Goal: Transaction & Acquisition: Purchase product/service

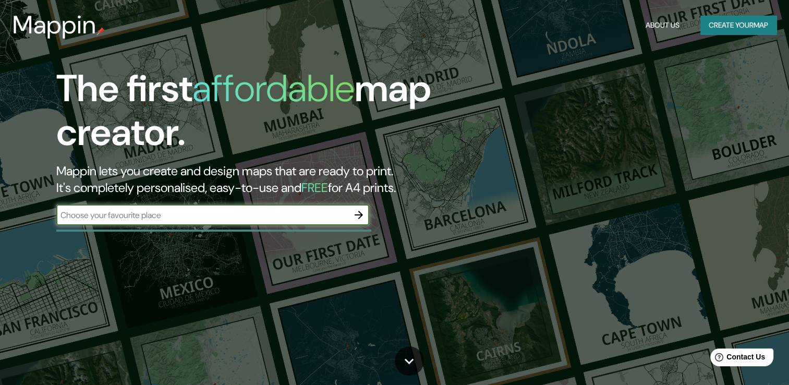
click at [224, 219] on input "text" at bounding box center [202, 215] width 292 height 12
type input "[GEOGRAPHIC_DATA]"
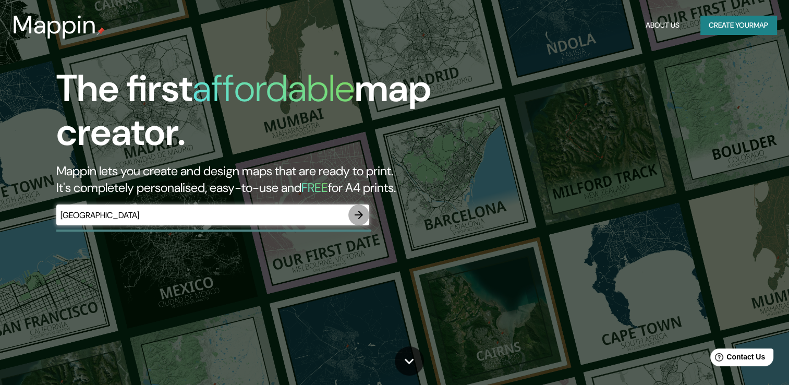
click at [365, 213] on button "button" at bounding box center [359, 215] width 21 height 21
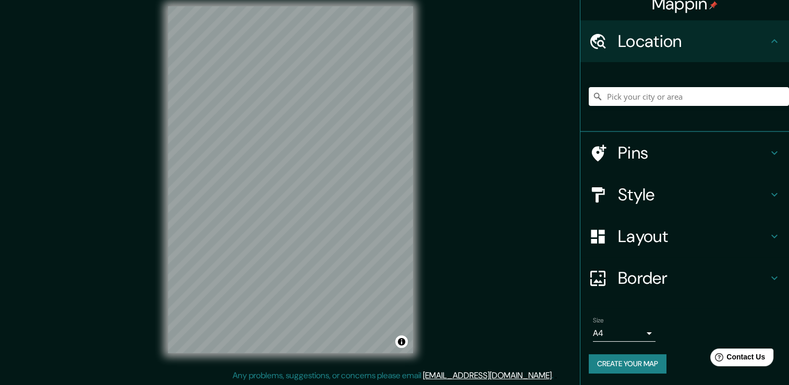
scroll to position [11, 0]
click at [652, 155] on h4 "Pins" at bounding box center [693, 152] width 150 height 21
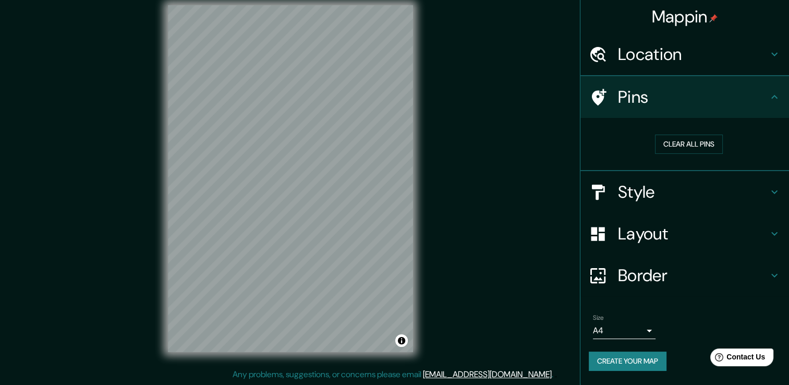
scroll to position [0, 0]
click at [663, 197] on h4 "Style" at bounding box center [693, 192] width 150 height 21
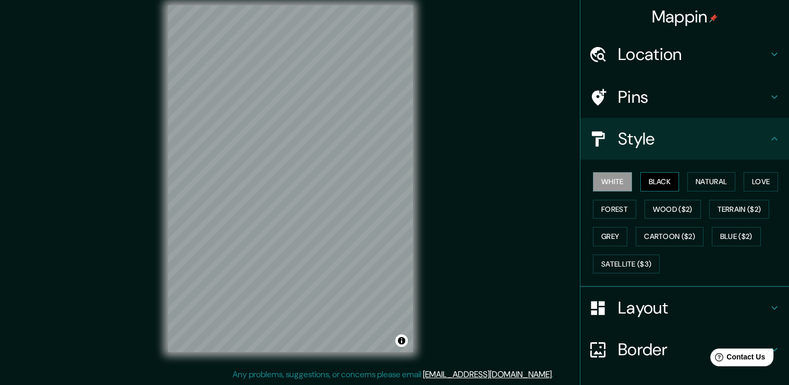
click at [654, 181] on button "Black" at bounding box center [660, 181] width 39 height 19
click at [688, 183] on button "Natural" at bounding box center [712, 181] width 48 height 19
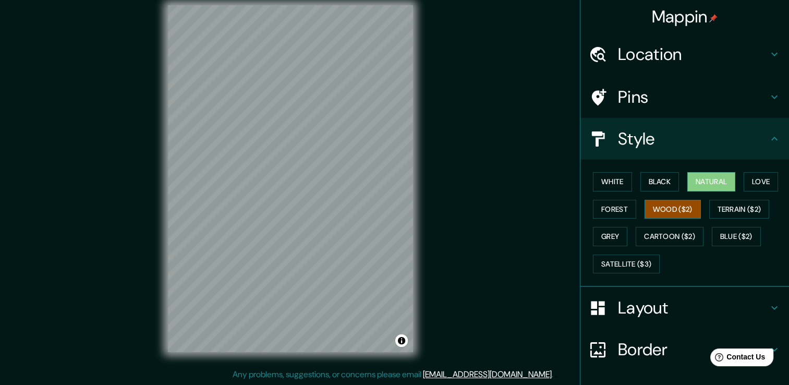
click at [659, 201] on button "Wood ($2)" at bounding box center [673, 209] width 56 height 19
click at [606, 207] on button "Forest" at bounding box center [614, 209] width 43 height 19
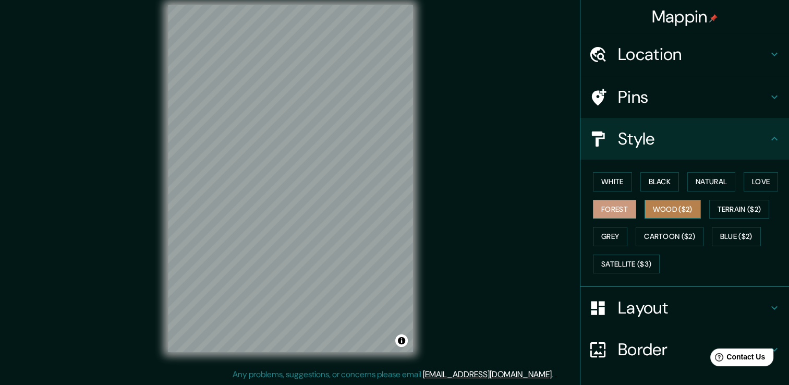
click at [645, 207] on button "Wood ($2)" at bounding box center [673, 209] width 56 height 19
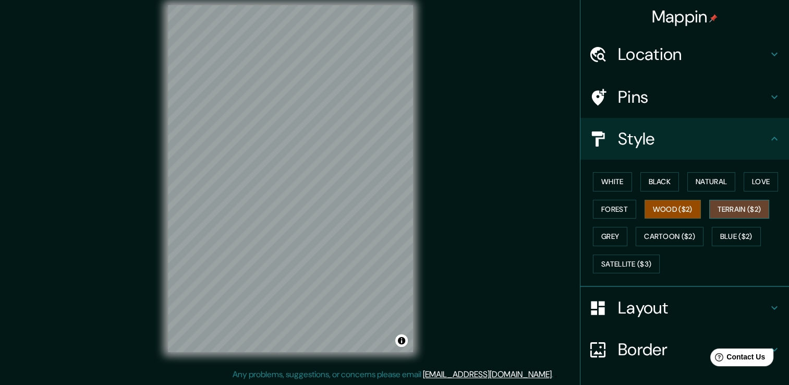
click at [710, 207] on button "Terrain ($2)" at bounding box center [740, 209] width 61 height 19
click at [617, 243] on button "Grey" at bounding box center [610, 236] width 34 height 19
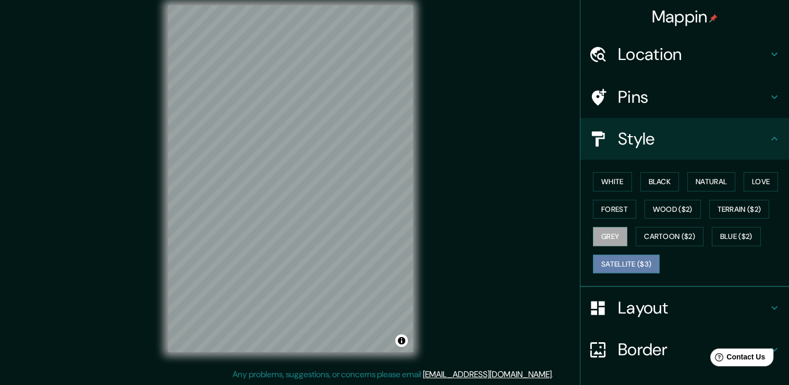
click at [600, 261] on button "Satellite ($3)" at bounding box center [626, 264] width 67 height 19
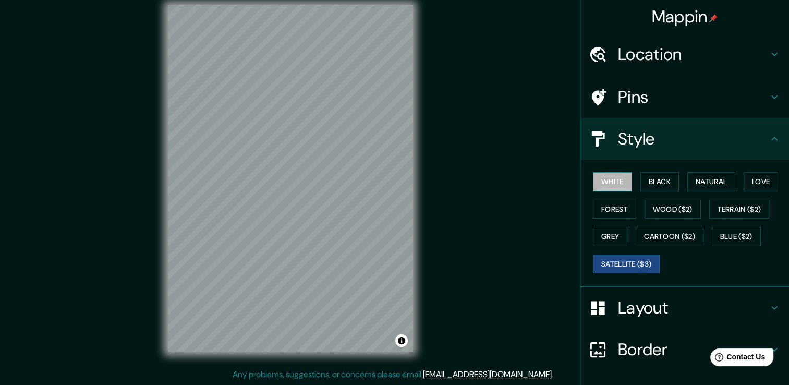
click at [617, 190] on button "White" at bounding box center [612, 181] width 39 height 19
click at [670, 187] on button "Black" at bounding box center [660, 181] width 39 height 19
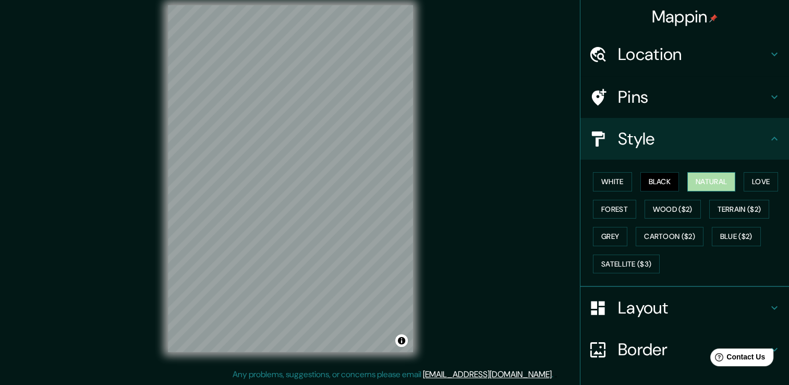
click at [700, 187] on button "Natural" at bounding box center [712, 181] width 48 height 19
click at [751, 187] on button "Love" at bounding box center [761, 181] width 34 height 19
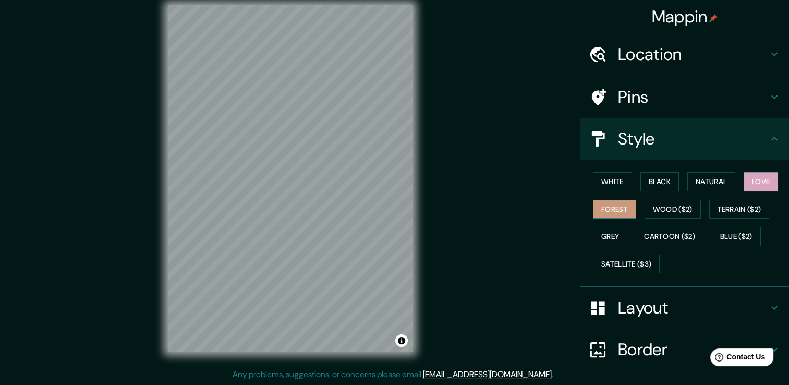
click at [610, 213] on button "Forest" at bounding box center [614, 209] width 43 height 19
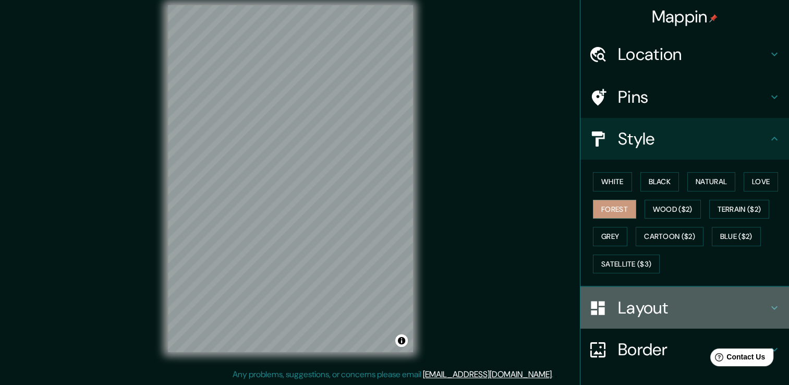
click at [655, 304] on h4 "Layout" at bounding box center [693, 307] width 150 height 21
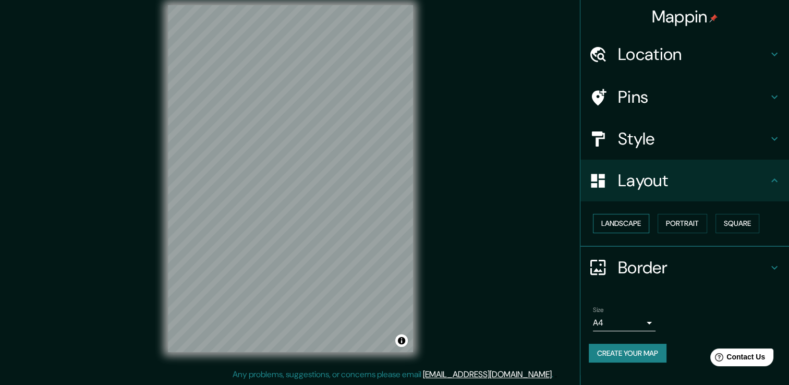
click at [631, 226] on button "Landscape" at bounding box center [621, 223] width 56 height 19
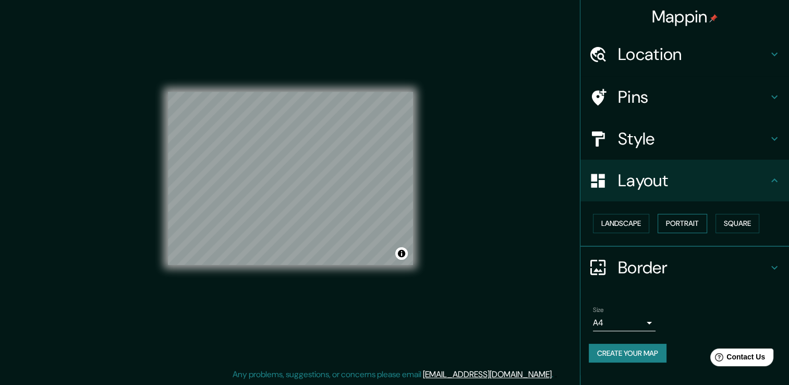
click at [670, 232] on button "Portrait" at bounding box center [683, 223] width 50 height 19
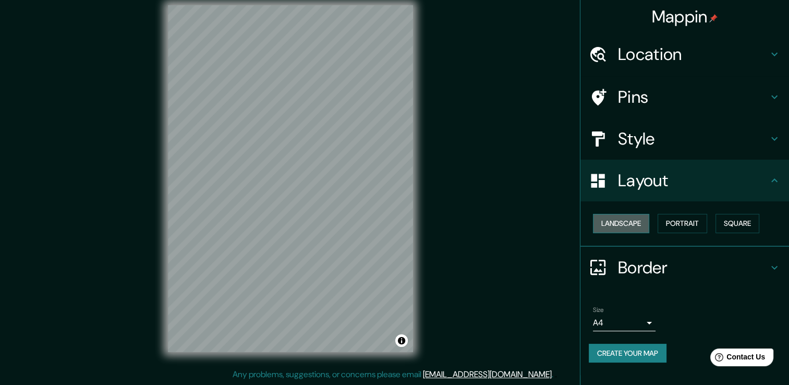
click at [630, 229] on button "Landscape" at bounding box center [621, 223] width 56 height 19
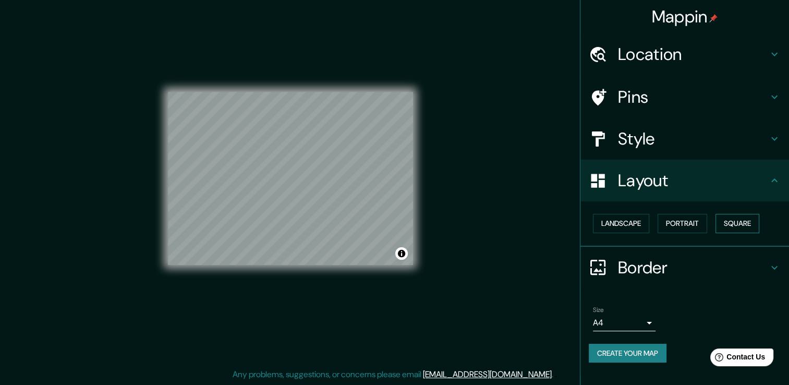
click at [734, 225] on button "Square" at bounding box center [738, 223] width 44 height 19
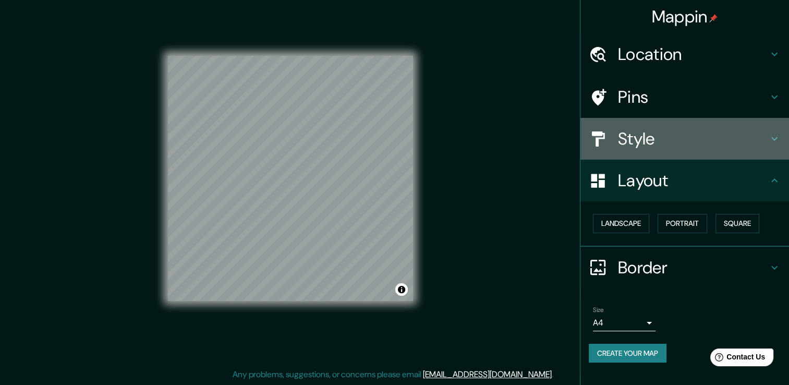
click at [643, 149] on h4 "Style" at bounding box center [693, 138] width 150 height 21
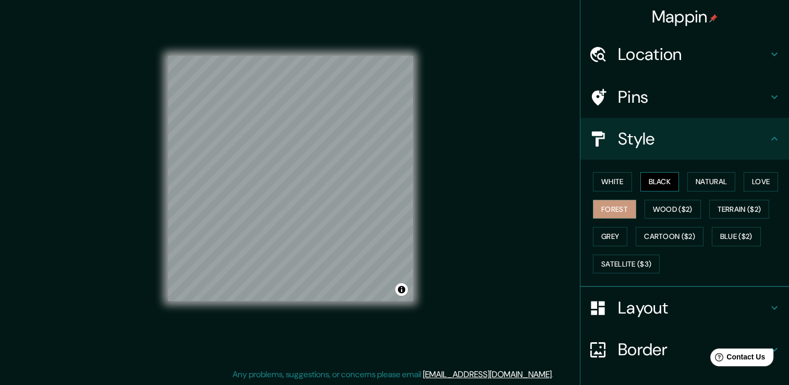
click at [646, 183] on button "Black" at bounding box center [660, 181] width 39 height 19
click at [614, 183] on button "White" at bounding box center [612, 181] width 39 height 19
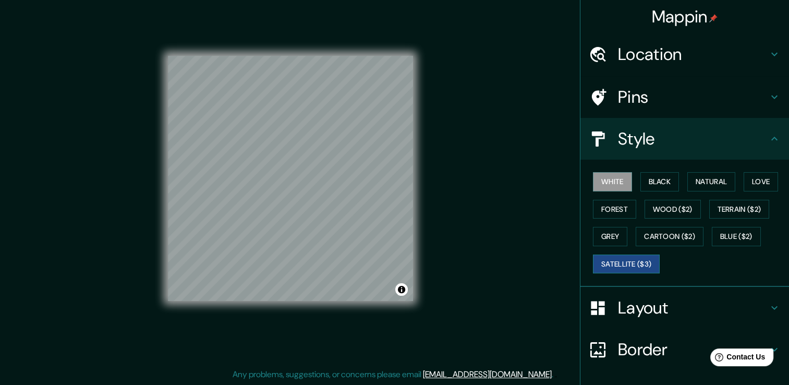
click at [612, 263] on button "Satellite ($3)" at bounding box center [626, 264] width 67 height 19
click at [618, 183] on button "White" at bounding box center [612, 181] width 39 height 19
click at [621, 304] on h4 "Layout" at bounding box center [693, 307] width 150 height 21
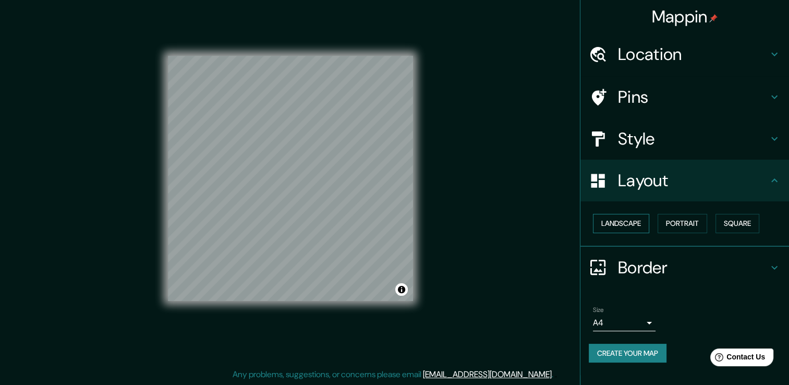
click at [628, 222] on button "Landscape" at bounding box center [621, 223] width 56 height 19
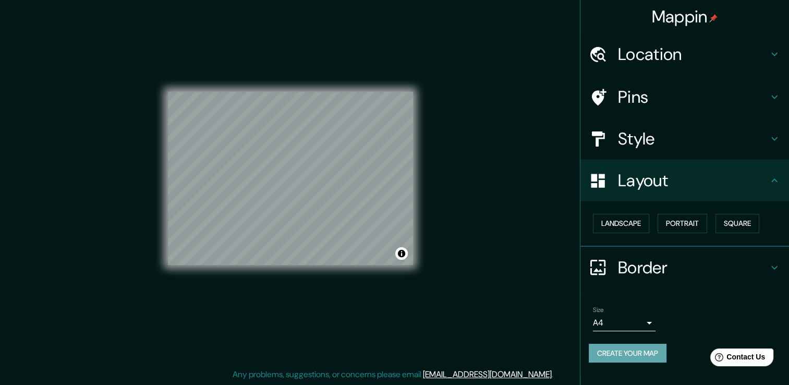
click at [630, 351] on button "Create your map" at bounding box center [628, 353] width 78 height 19
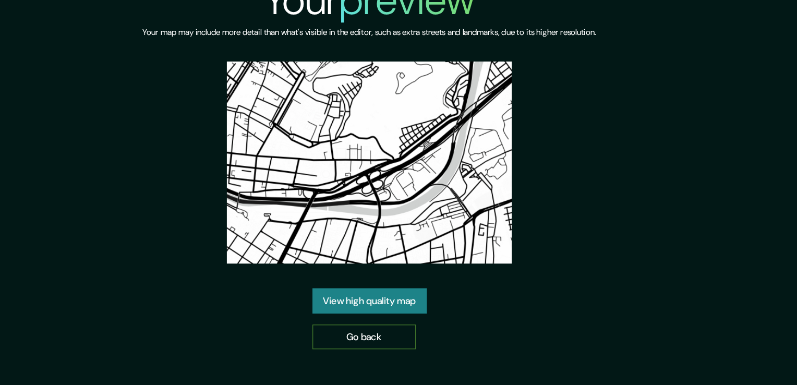
click at [394, 274] on link "Go back" at bounding box center [394, 275] width 79 height 19
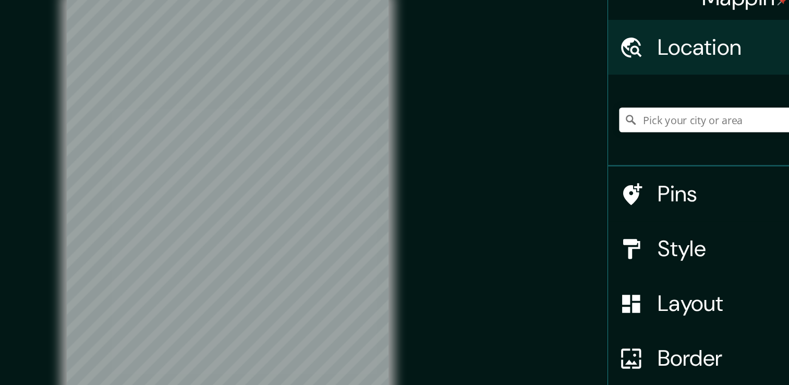
drag, startPoint x: 394, startPoint y: 274, endPoint x: 445, endPoint y: 137, distance: 145.6
click at [445, 137] on div "Mappin Location Pins Style Layout Border Choose a border. Hint : you can make l…" at bounding box center [394, 198] width 789 height 397
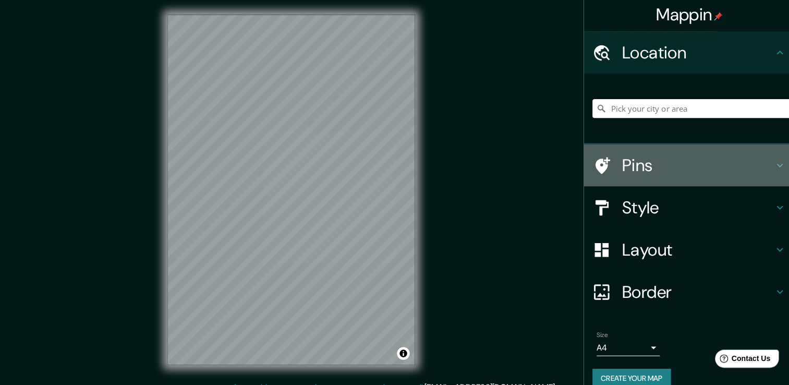
click at [606, 166] on div at bounding box center [603, 166] width 29 height 18
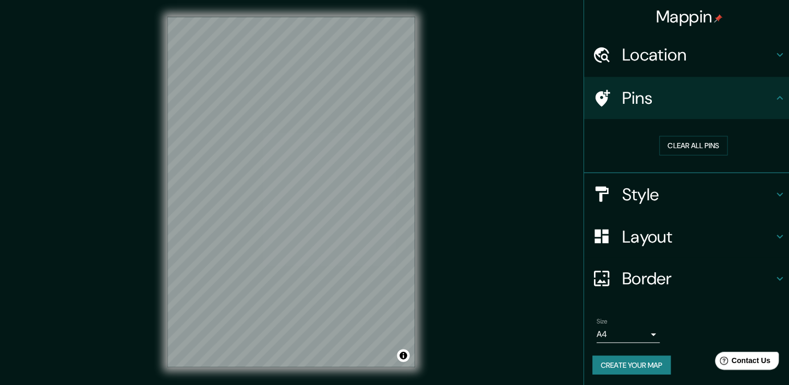
scroll to position [11, 0]
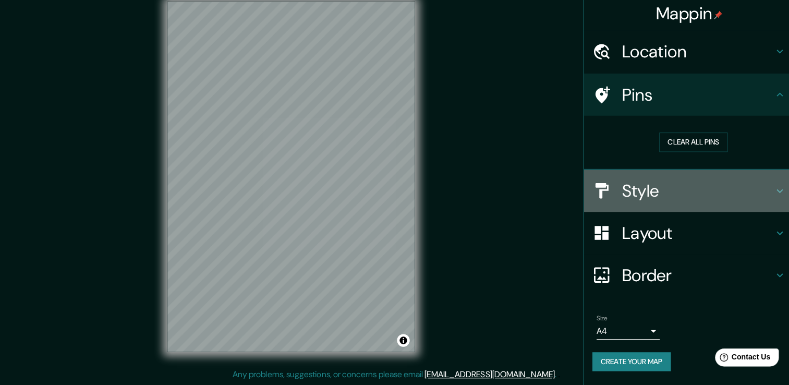
click at [665, 193] on h4 "Style" at bounding box center [693, 192] width 150 height 21
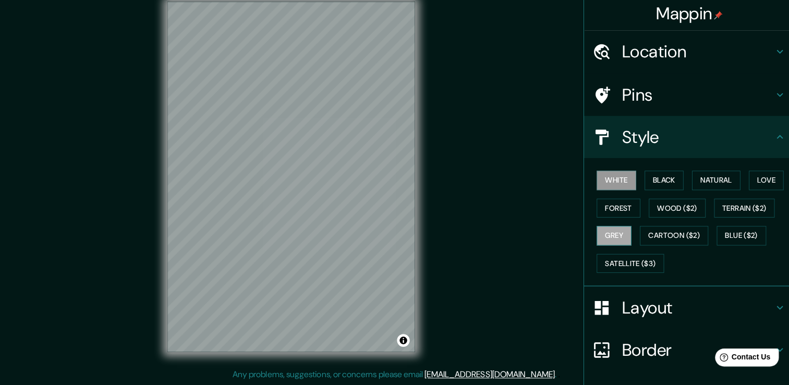
click at [612, 239] on button "Grey" at bounding box center [610, 236] width 34 height 19
click at [638, 261] on button "Satellite ($3)" at bounding box center [626, 264] width 67 height 19
click at [602, 176] on button "White" at bounding box center [612, 181] width 39 height 19
click at [602, 232] on button "Grey" at bounding box center [610, 236] width 34 height 19
click at [630, 316] on h4 "Layout" at bounding box center [693, 307] width 150 height 21
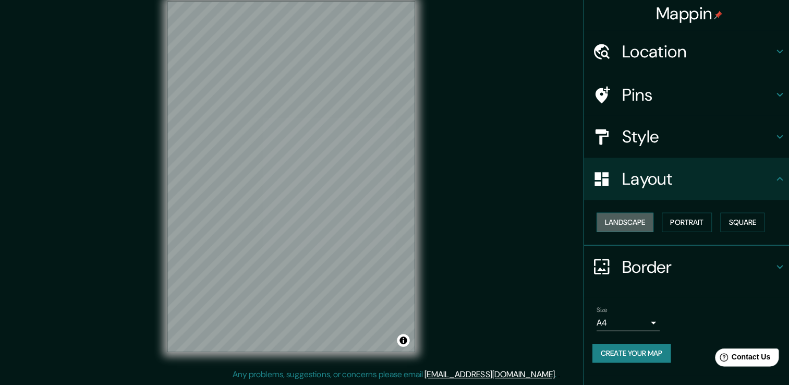
click at [635, 224] on button "Landscape" at bounding box center [621, 223] width 56 height 19
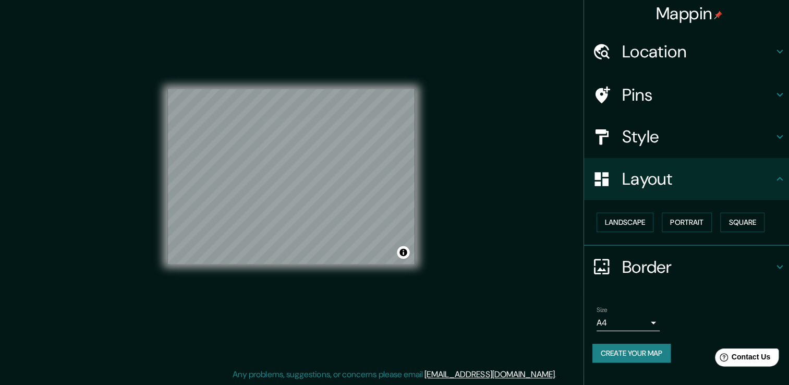
click at [428, 318] on div "© Mapbox © OpenStreetMap Improve this map" at bounding box center [290, 179] width 279 height 380
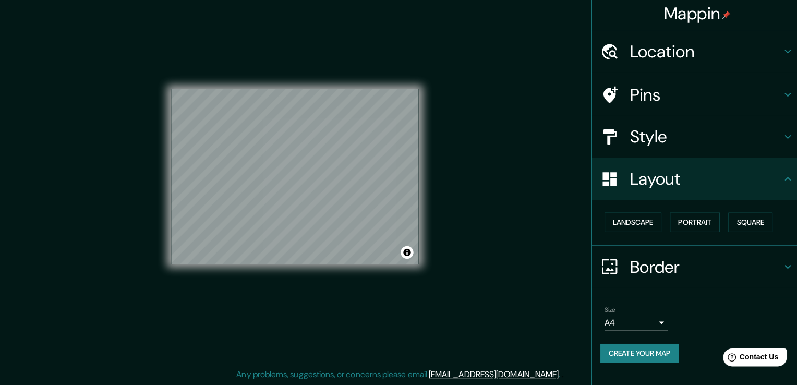
click at [637, 324] on body "Mappin Location Pins Style Layout Landscape Portrait Square Border Choose a bor…" at bounding box center [398, 181] width 797 height 385
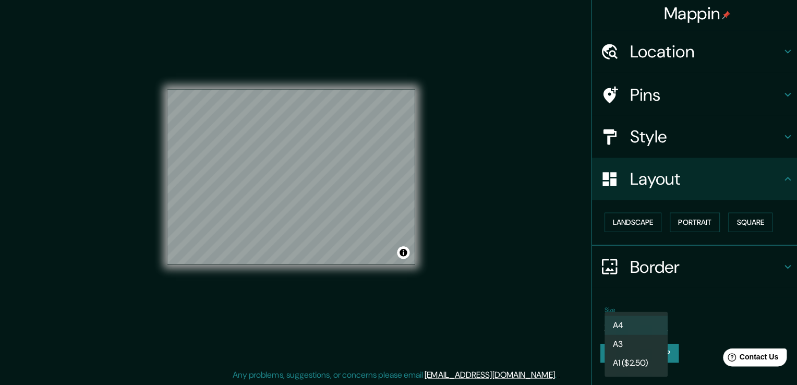
click at [627, 343] on li "A3" at bounding box center [632, 344] width 63 height 19
type input "a4"
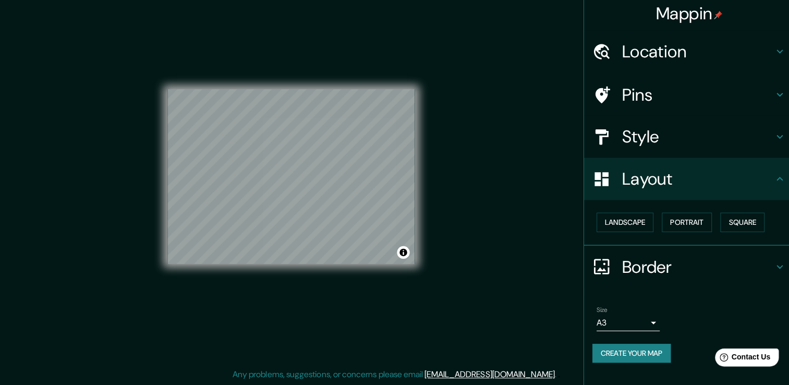
click at [280, 273] on div "© Mapbox © OpenStreetMap Improve this map" at bounding box center [290, 178] width 245 height 346
click at [243, 57] on div "© Mapbox © OpenStreetMap Improve this map" at bounding box center [290, 178] width 245 height 346
